Goal: Find specific page/section: Find specific page/section

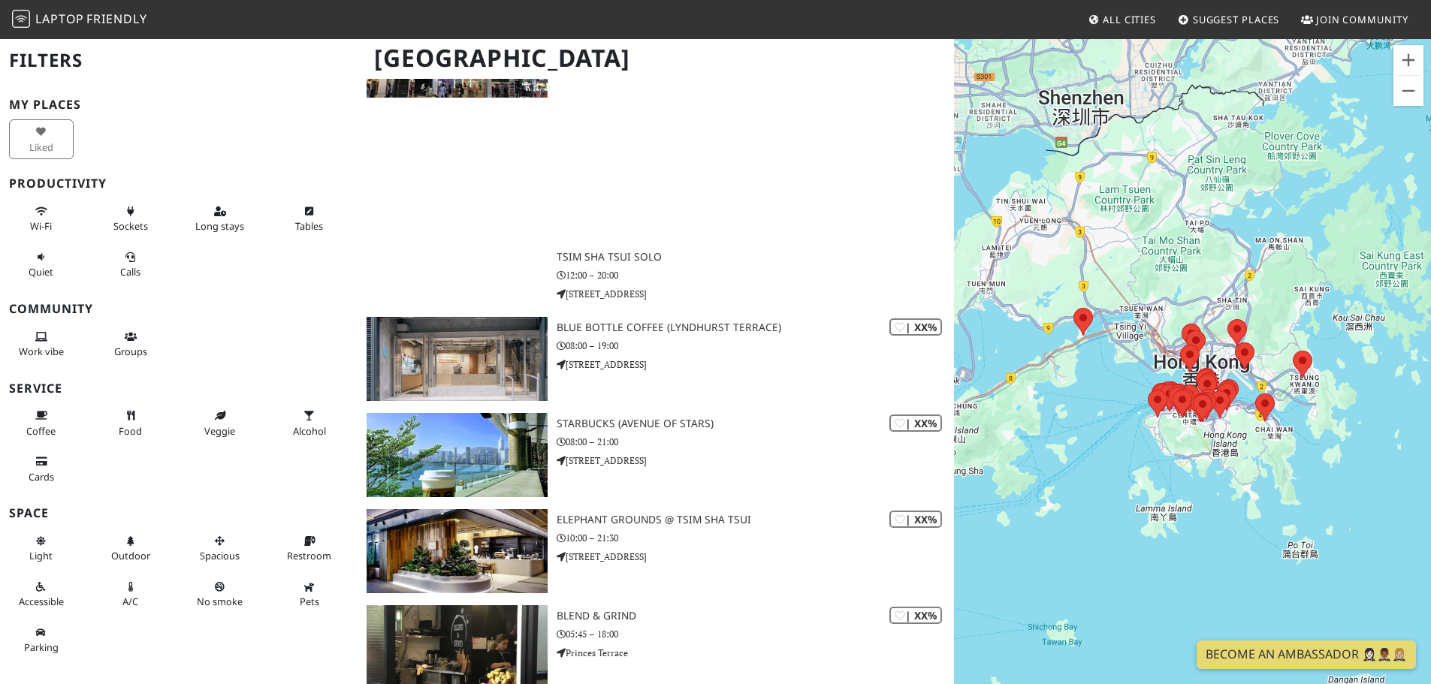
scroll to position [3800, 0]
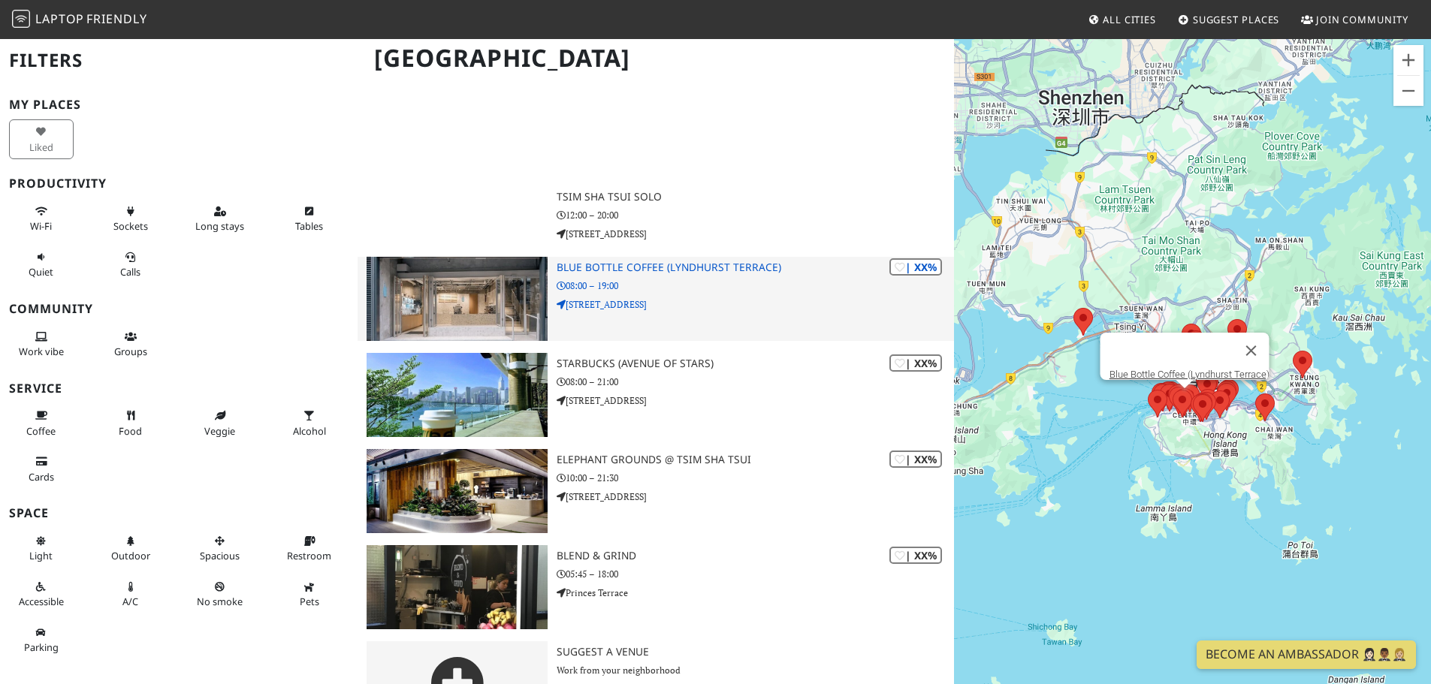
click at [575, 273] on h3 "Blue Bottle Coffee (Lyndhurst Terrace)" at bounding box center [755, 267] width 397 height 13
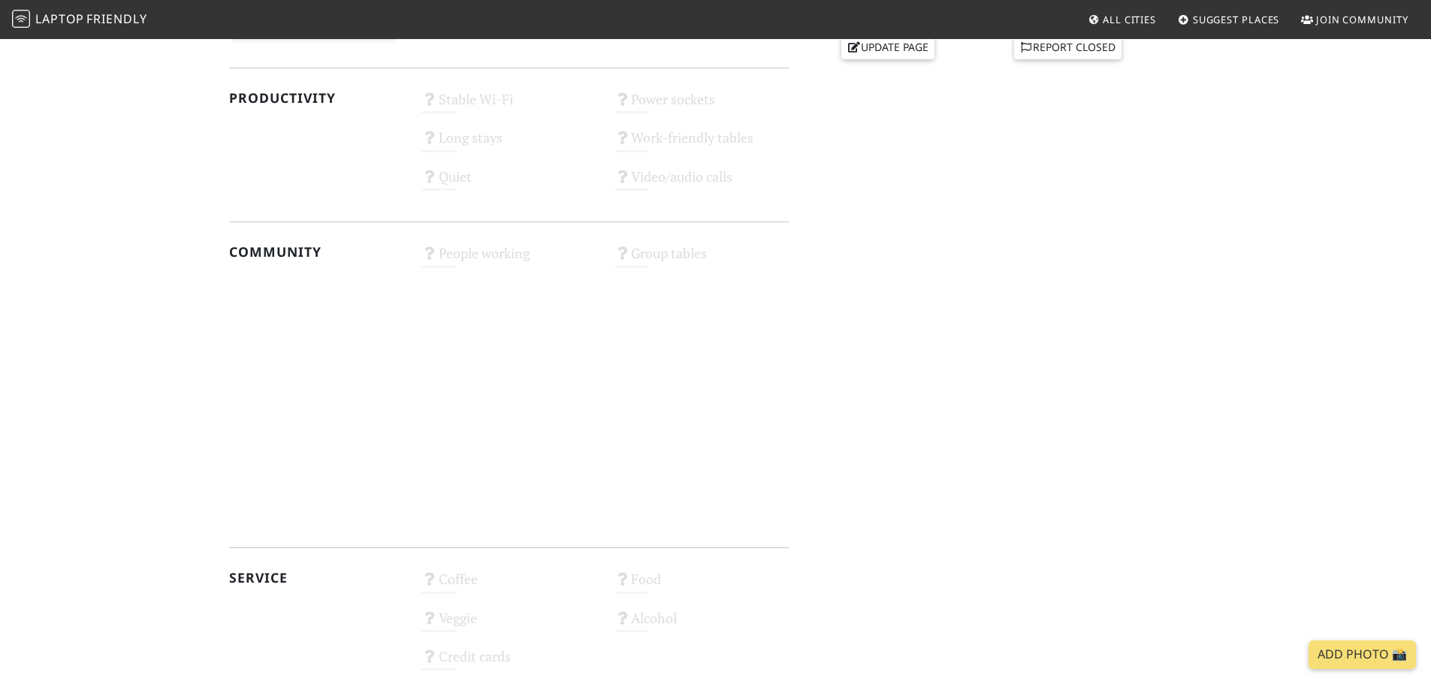
scroll to position [783, 0]
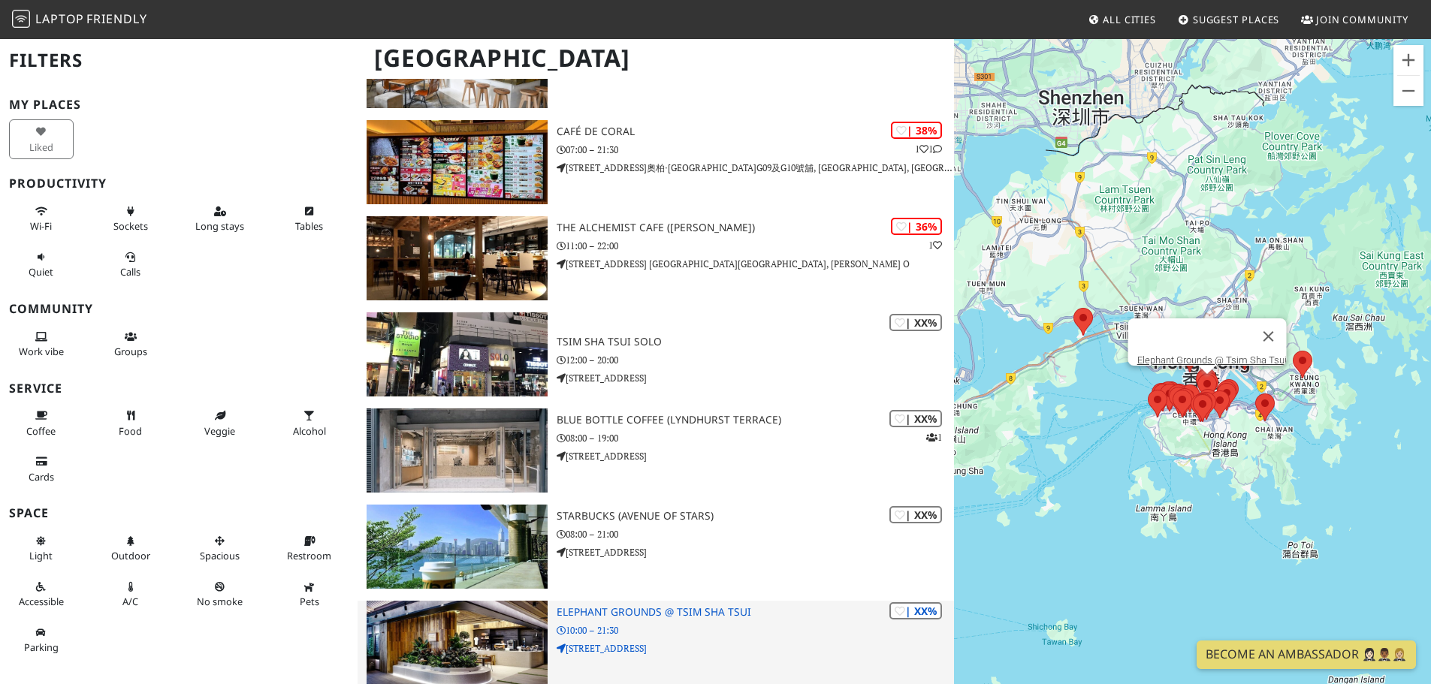
scroll to position [2734, 0]
